Goal: Entertainment & Leisure: Browse casually

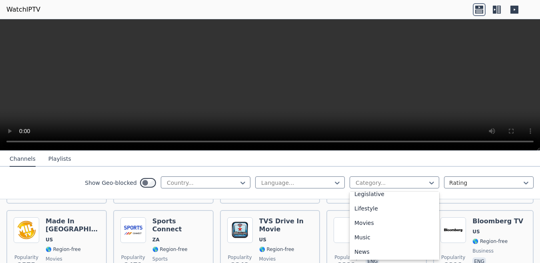
scroll to position [207, 0]
click at [376, 216] on div "Movies" at bounding box center [395, 209] width 90 height 14
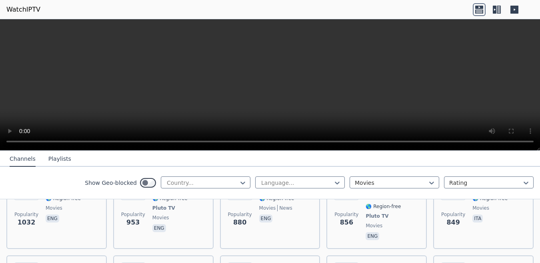
scroll to position [400, 0]
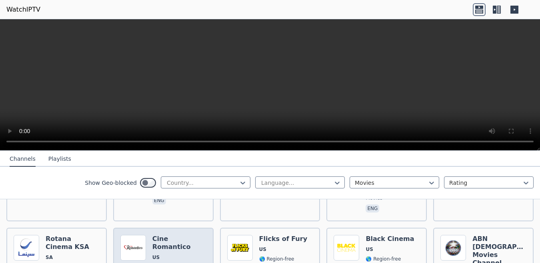
click at [177, 235] on h6 "Cine Romantico" at bounding box center [179, 243] width 54 height 16
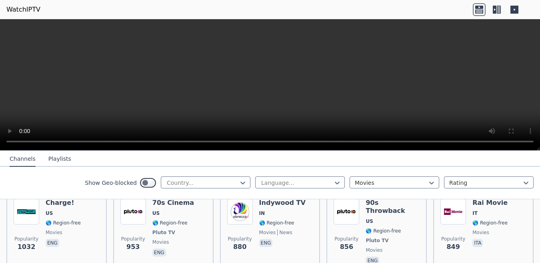
scroll to position [320, 0]
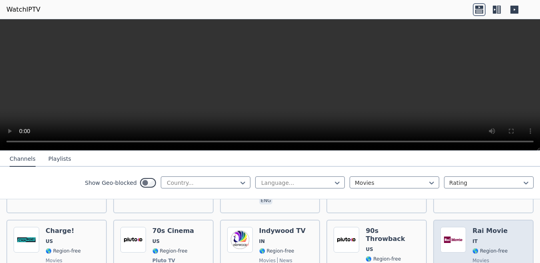
click at [473, 238] on span "IT" at bounding box center [490, 241] width 35 height 6
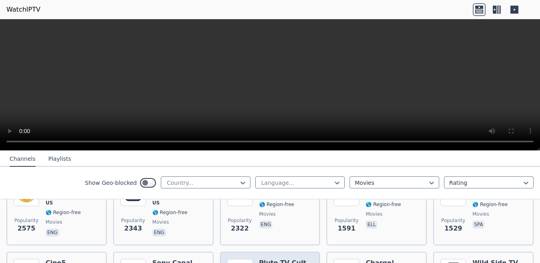
scroll to position [240, 0]
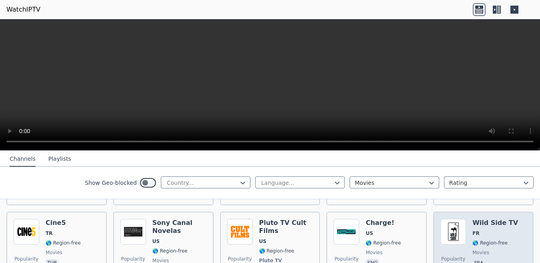
click at [475, 231] on div "Wild Side TV FR 🌎 Region-free movies fra" at bounding box center [496, 252] width 46 height 67
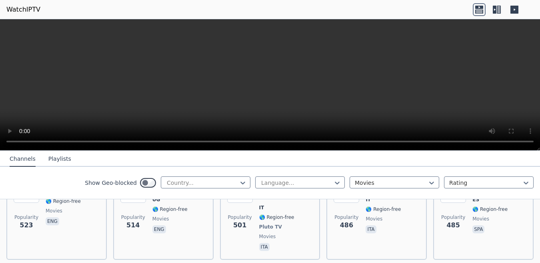
scroll to position [760, 0]
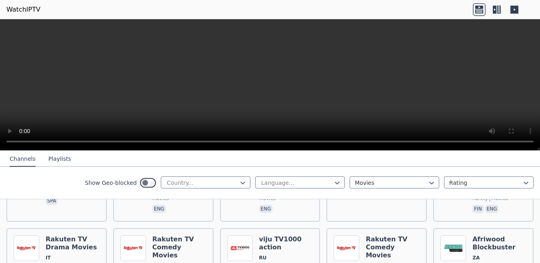
scroll to position [1001, 0]
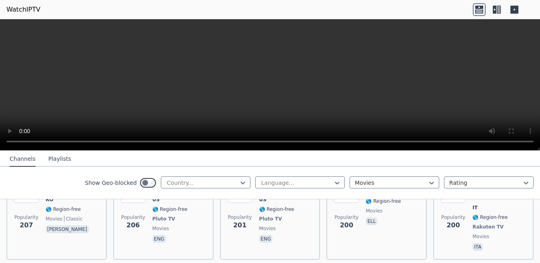
scroll to position [1361, 0]
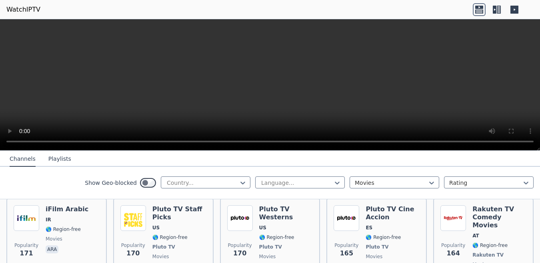
scroll to position [1521, 0]
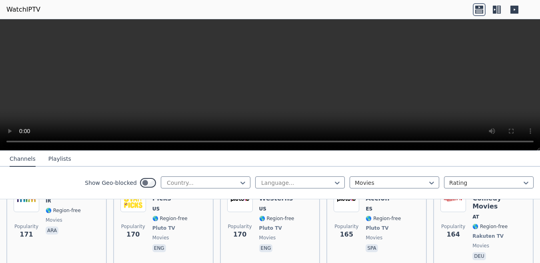
scroll to position [1561, 0]
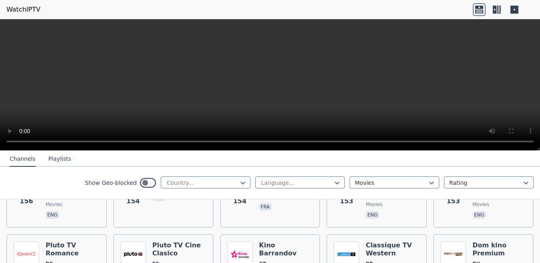
scroll to position [1721, 0]
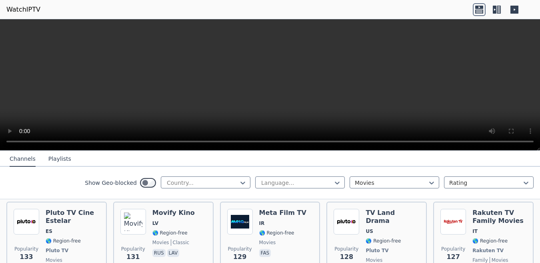
scroll to position [1961, 0]
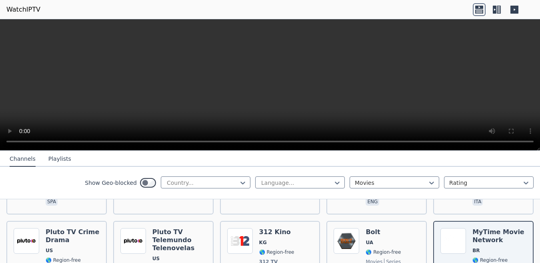
scroll to position [2081, 0]
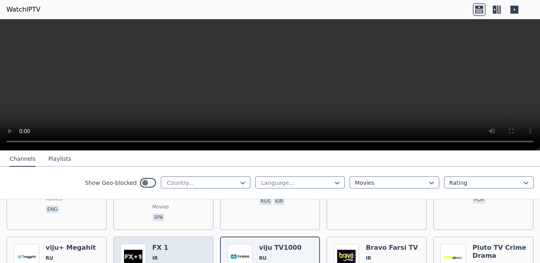
scroll to position [2161, 0]
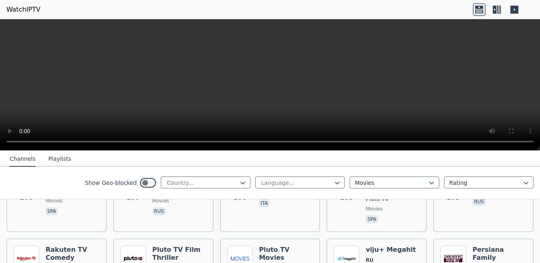
scroll to position [2401, 0]
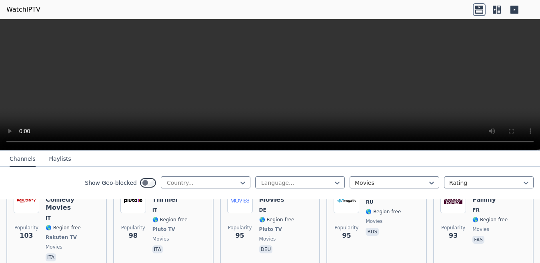
scroll to position [2481, 0]
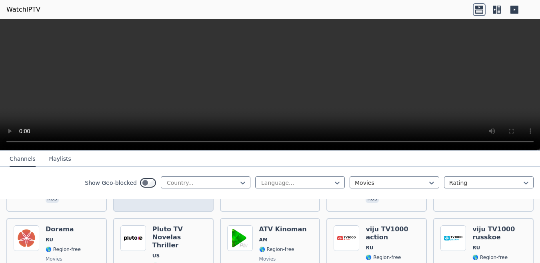
scroll to position [2922, 0]
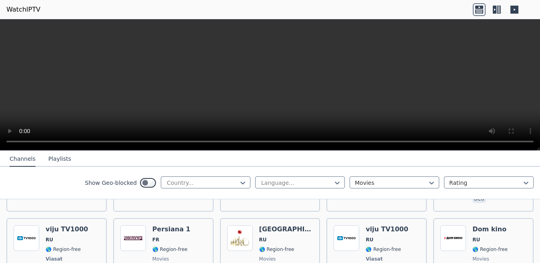
scroll to position [2842, 0]
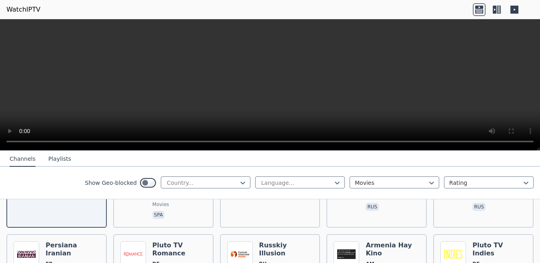
scroll to position [3122, 0]
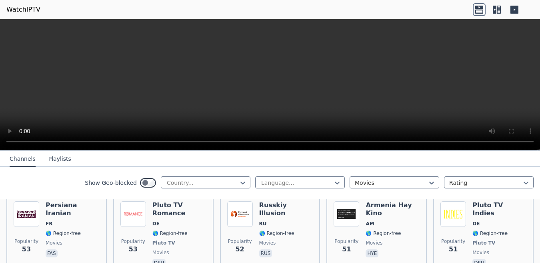
scroll to position [3042, 0]
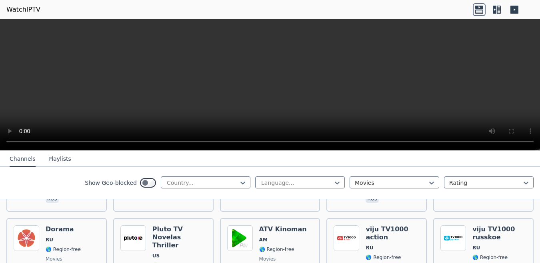
scroll to position [2922, 0]
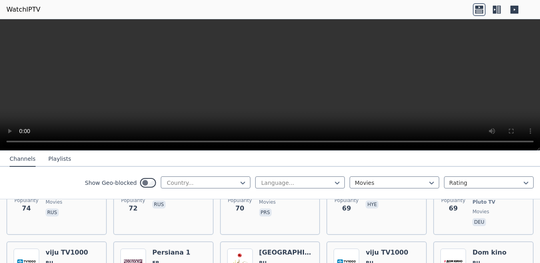
scroll to position [2842, 0]
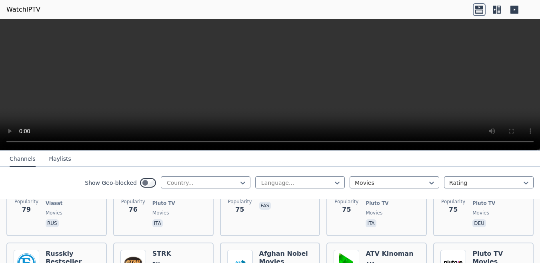
scroll to position [2762, 0]
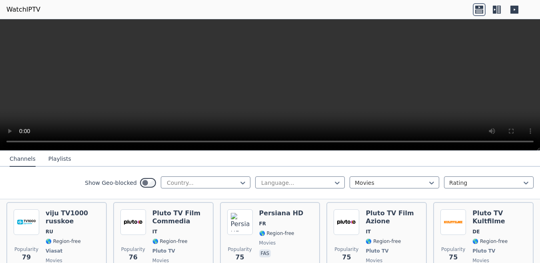
scroll to position [2682, 0]
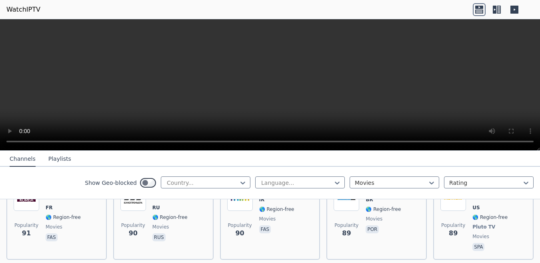
scroll to position [2521, 0]
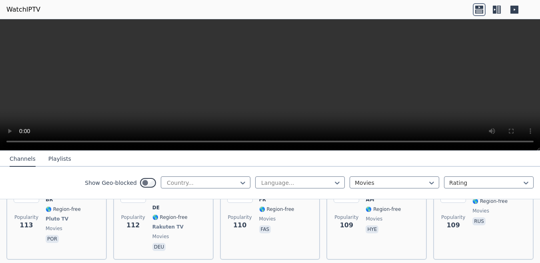
scroll to position [2241, 0]
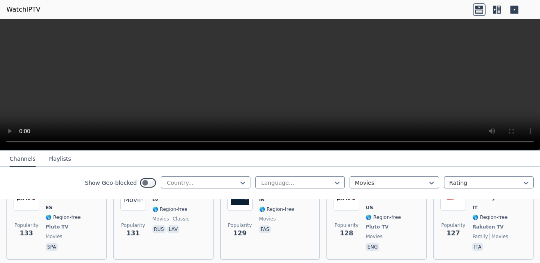
scroll to position [1961, 0]
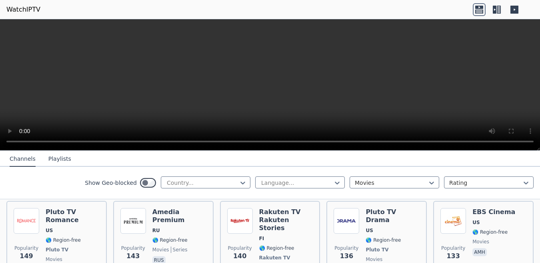
scroll to position [1881, 0]
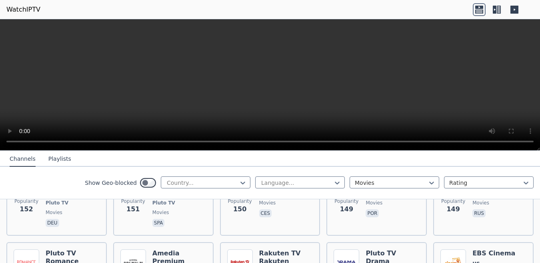
scroll to position [1801, 0]
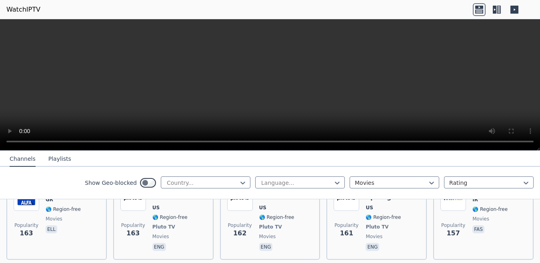
scroll to position [1601, 0]
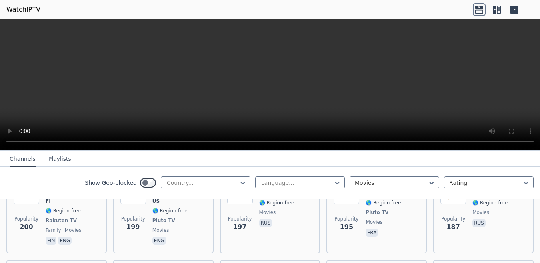
scroll to position [1361, 0]
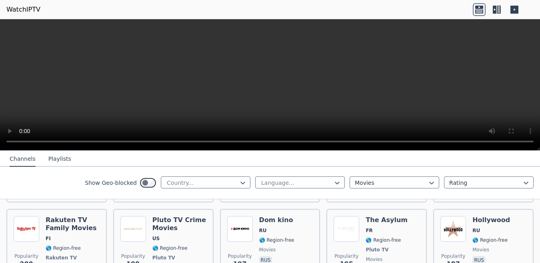
scroll to position [1281, 0]
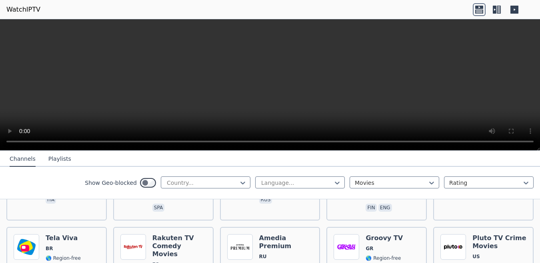
scroll to position [1001, 0]
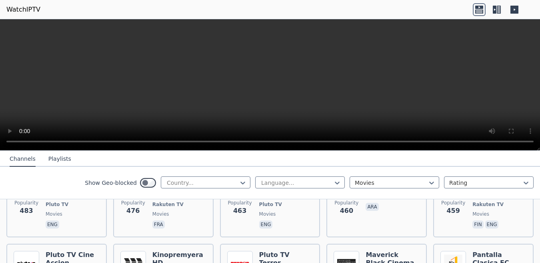
scroll to position [720, 0]
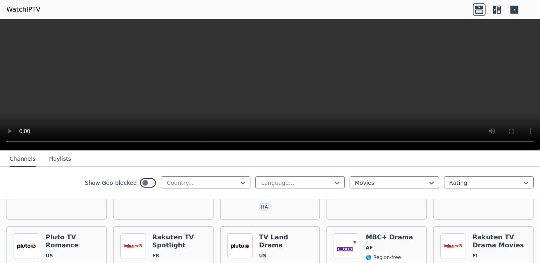
scroll to position [640, 0]
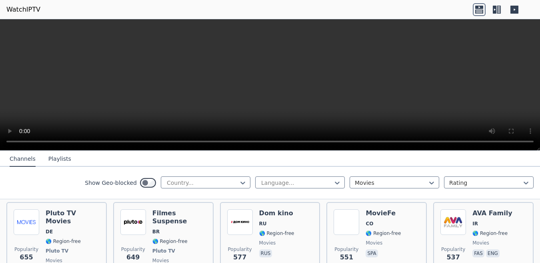
scroll to position [560, 0]
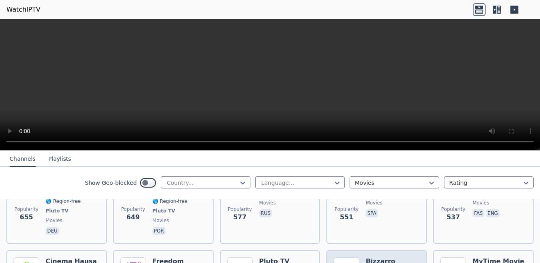
click at [160, 257] on h6 "Freedom Movie Sphere" at bounding box center [179, 265] width 54 height 16
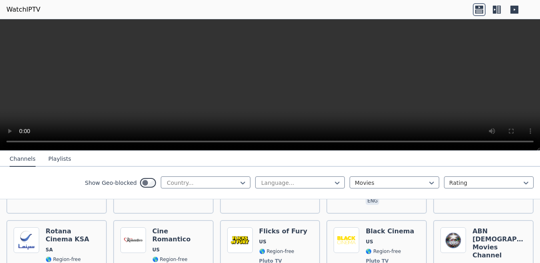
scroll to position [400, 0]
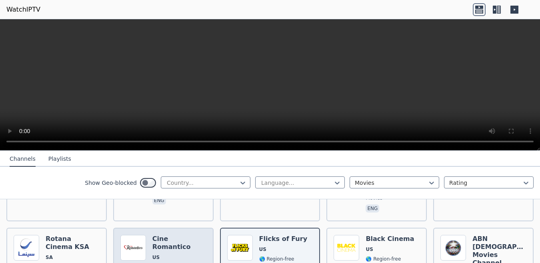
click at [174, 254] on span "US" at bounding box center [179, 257] width 54 height 6
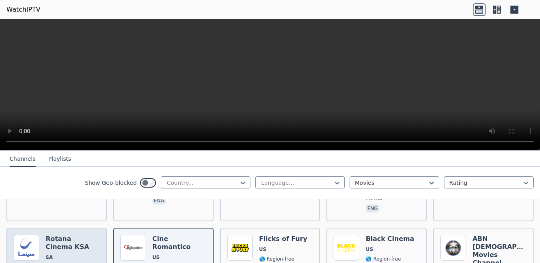
click at [53, 235] on h6 "Rotana Cinema KSA" at bounding box center [73, 243] width 54 height 16
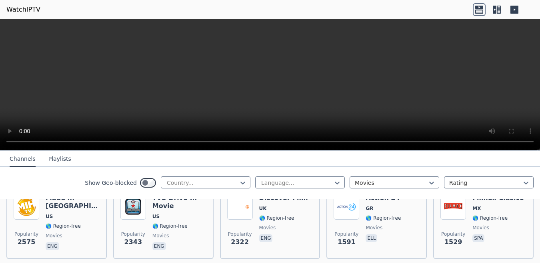
scroll to position [160, 0]
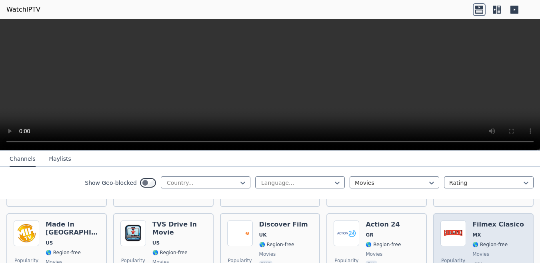
click at [484, 225] on div "Filmex Clasico MX 🌎 Region-free movies spa" at bounding box center [499, 249] width 52 height 58
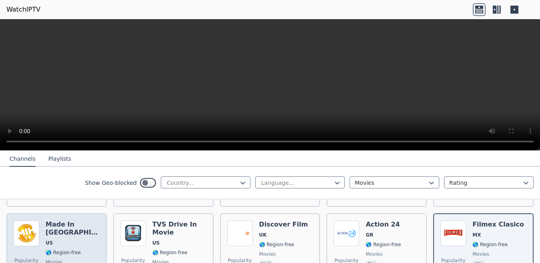
click at [62, 224] on h6 "Made In [GEOGRAPHIC_DATA]" at bounding box center [73, 228] width 54 height 16
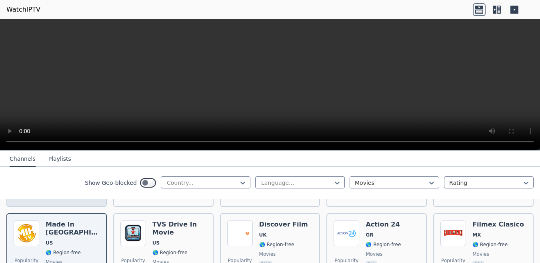
scroll to position [80, 0]
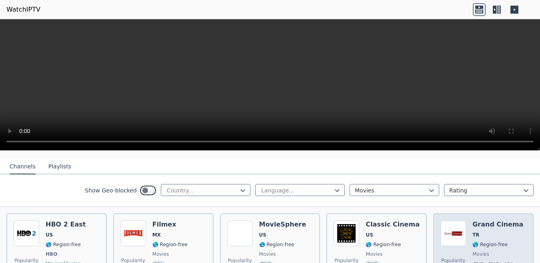
click at [495, 224] on div "Grand Cinema TR 🌎 Region-free movies tur eng ara" at bounding box center [498, 249] width 51 height 59
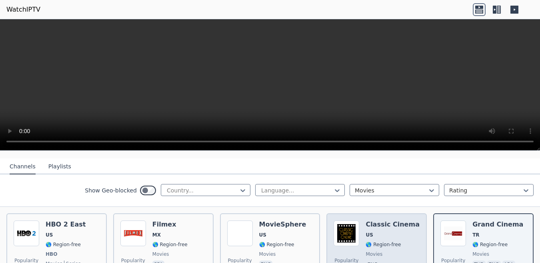
click at [397, 233] on div "Classic Cinema US 🌎 Region-free movies eng" at bounding box center [393, 249] width 54 height 59
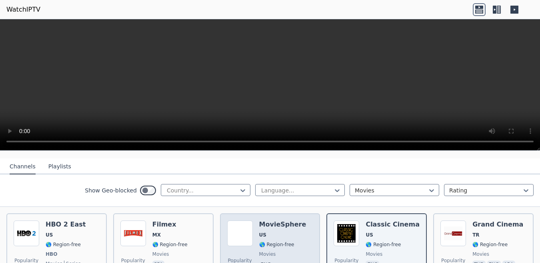
click at [263, 241] on span "🌎 Region-free" at bounding box center [276, 244] width 35 height 6
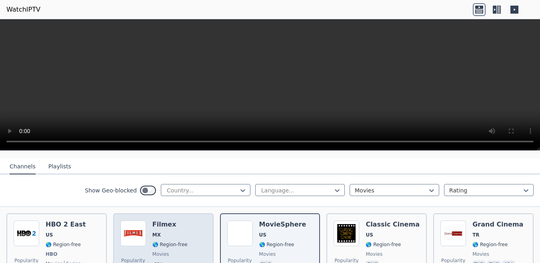
click at [172, 231] on span "MX" at bounding box center [169, 234] width 35 height 6
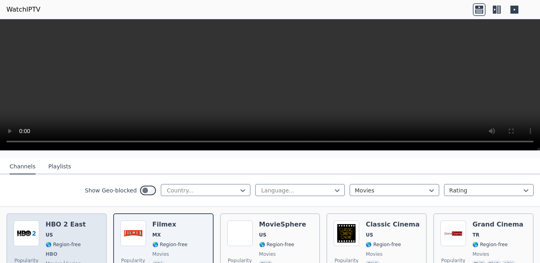
click at [56, 233] on div "HBO 2 East US 🌎 Region-free HBO movies series eng spa" at bounding box center [66, 249] width 40 height 59
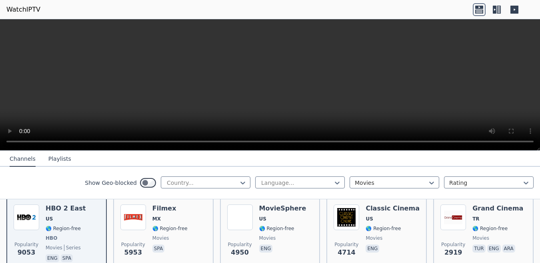
scroll to position [160, 0]
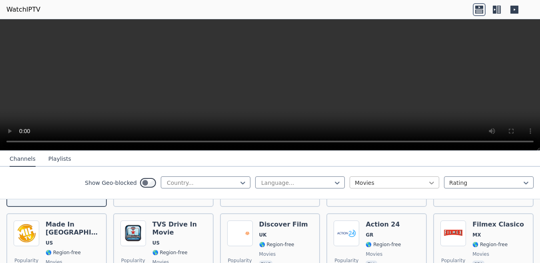
click at [428, 184] on div at bounding box center [432, 183] width 8 height 8
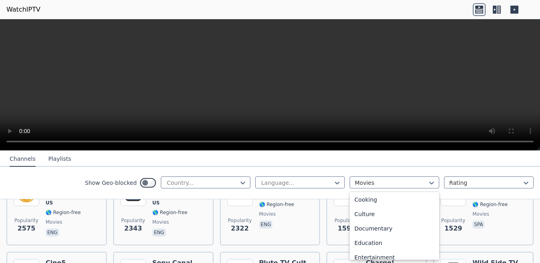
scroll to position [127, 0]
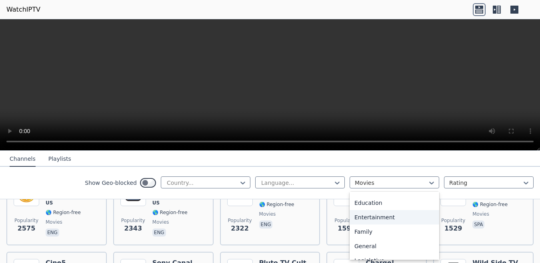
click at [382, 224] on div "Entertainment" at bounding box center [395, 217] width 90 height 14
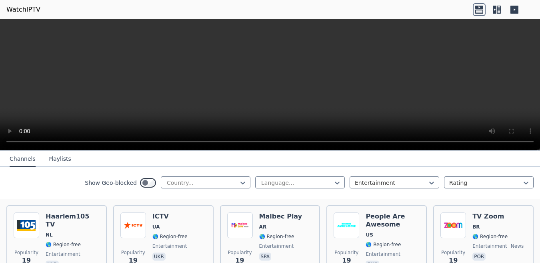
scroll to position [4007, 0]
